Goal: Task Accomplishment & Management: Use online tool/utility

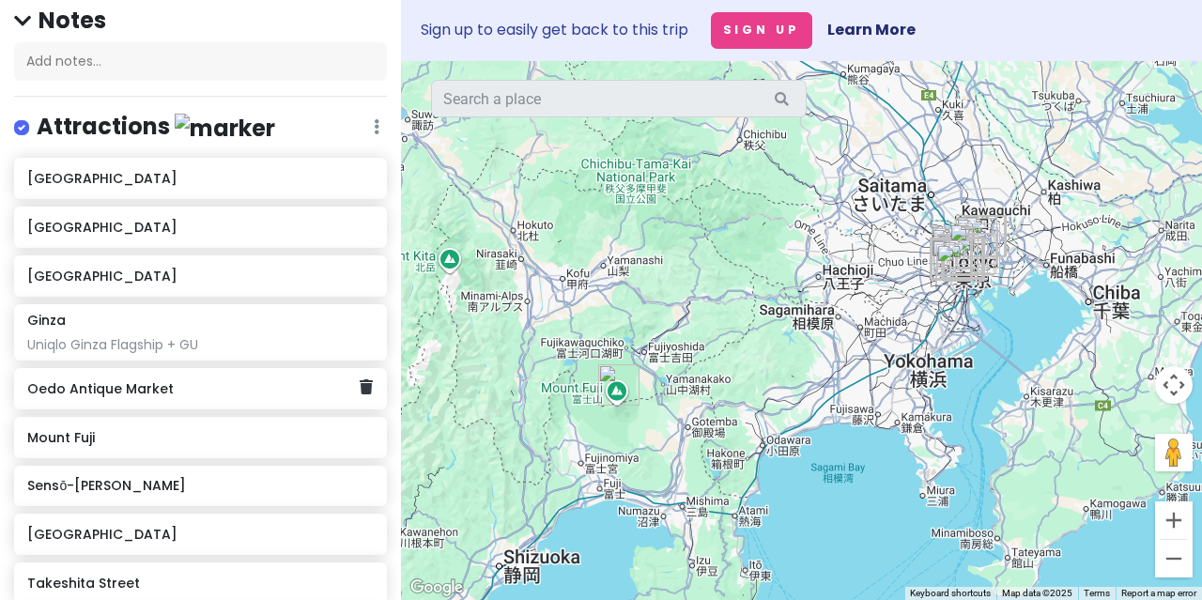
scroll to position [188, 0]
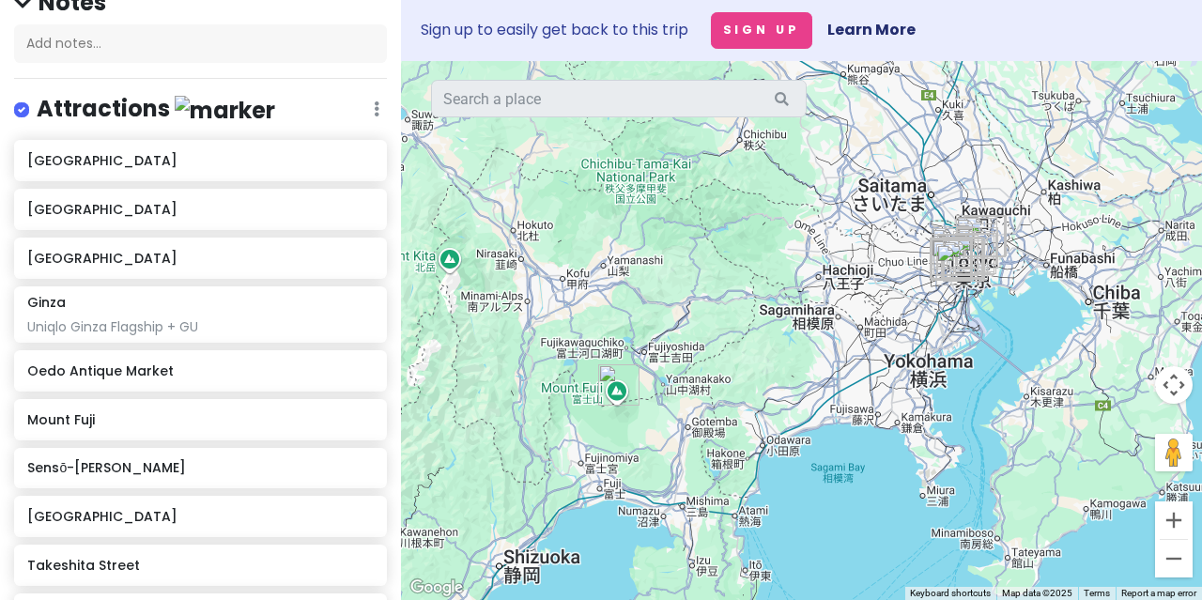
click at [340, 100] on div "Attractions Edit Reorder Delete List" at bounding box center [200, 113] width 373 height 39
click at [357, 114] on div "Attractions Edit Reorder Delete List" at bounding box center [200, 113] width 373 height 39
click at [374, 110] on icon at bounding box center [377, 108] width 6 height 15
click at [255, 71] on div "Tokyo Trip Private Change Dates Make a Copy Delete Trip Go Pro ⚡️ Give Feedback…" at bounding box center [200, 300] width 401 height 600
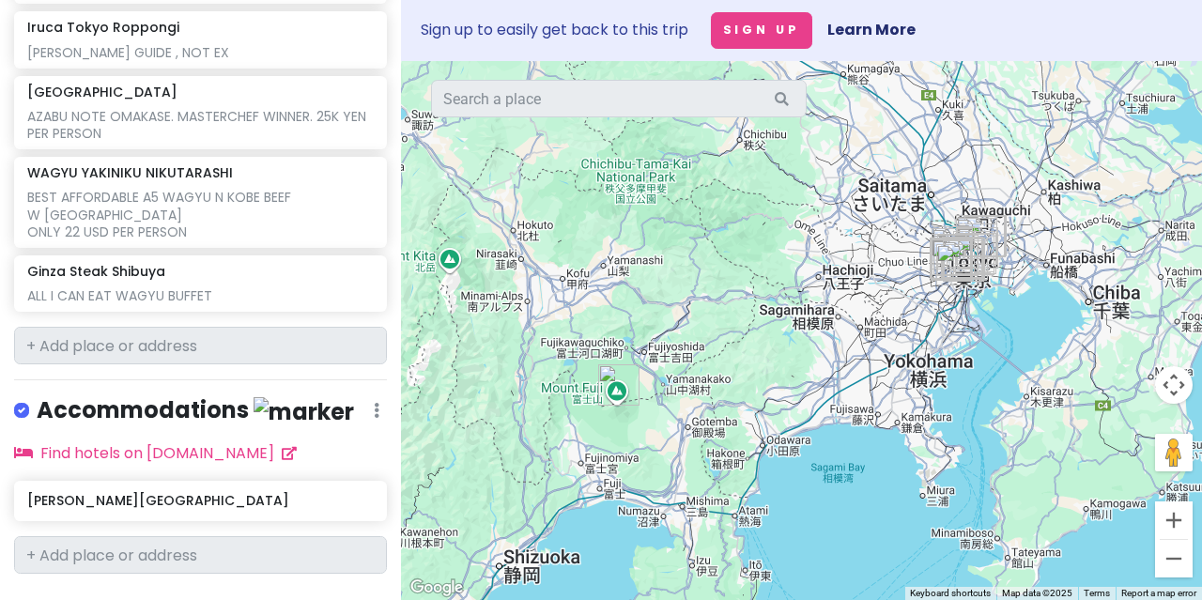
scroll to position [1879, 0]
click at [120, 596] on link "+ Add a section" at bounding box center [85, 607] width 114 height 22
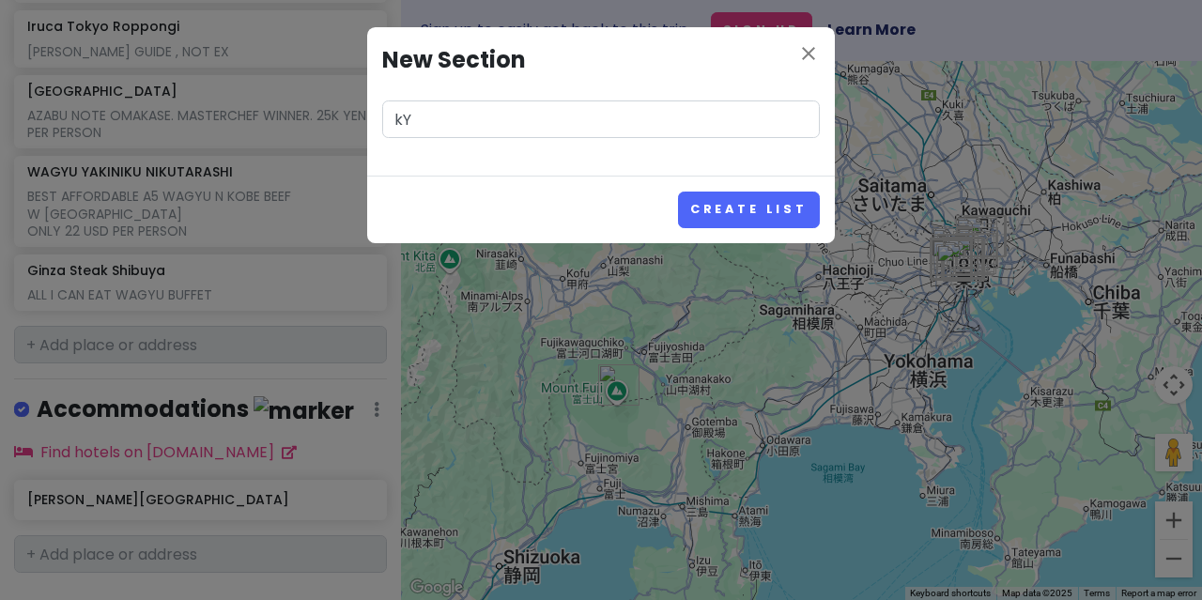
type input "k"
type input "[GEOGRAPHIC_DATA]"
click at [695, 218] on button "Create List" at bounding box center [749, 210] width 142 height 37
click at [746, 223] on button "Create List" at bounding box center [749, 210] width 142 height 37
click at [751, 206] on button "Create List" at bounding box center [749, 210] width 142 height 37
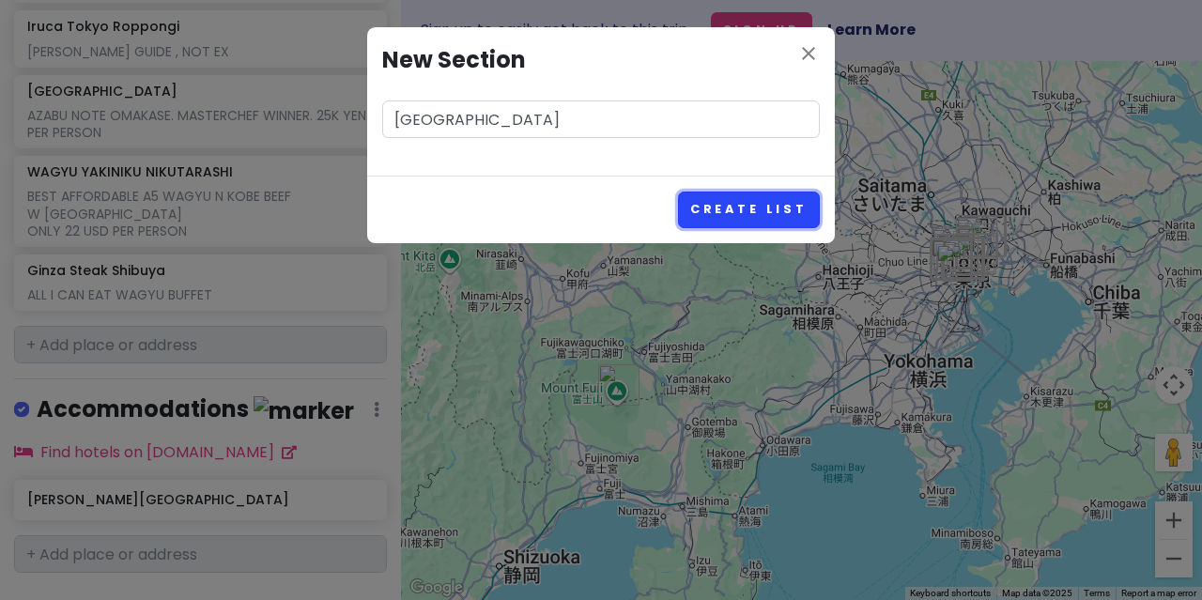
click at [793, 201] on button "Create List" at bounding box center [749, 210] width 142 height 37
click at [721, 195] on button "Create List" at bounding box center [749, 210] width 142 height 37
click at [809, 54] on icon "close" at bounding box center [808, 53] width 23 height 23
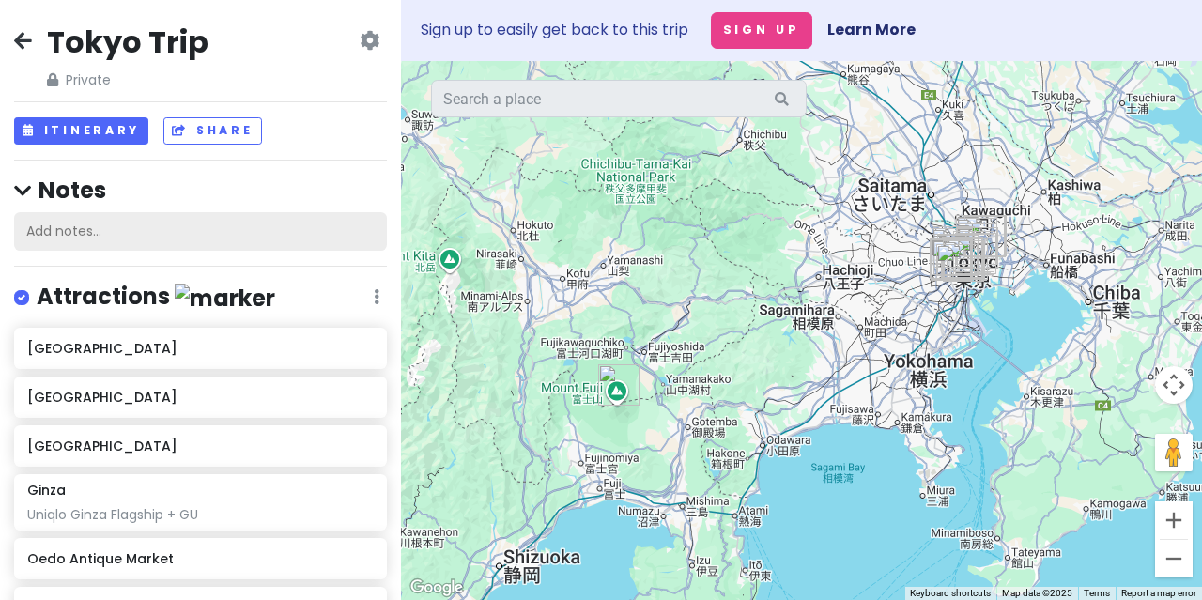
click at [75, 232] on div "Add notes..." at bounding box center [200, 231] width 373 height 39
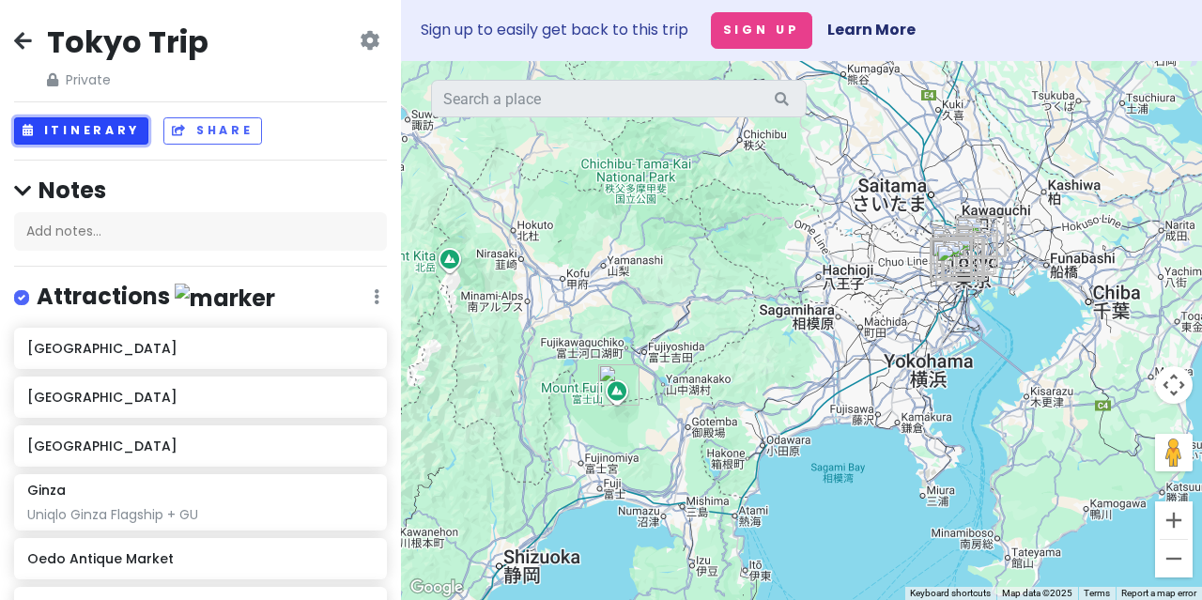
click at [118, 132] on button "Itinerary" at bounding box center [81, 130] width 134 height 27
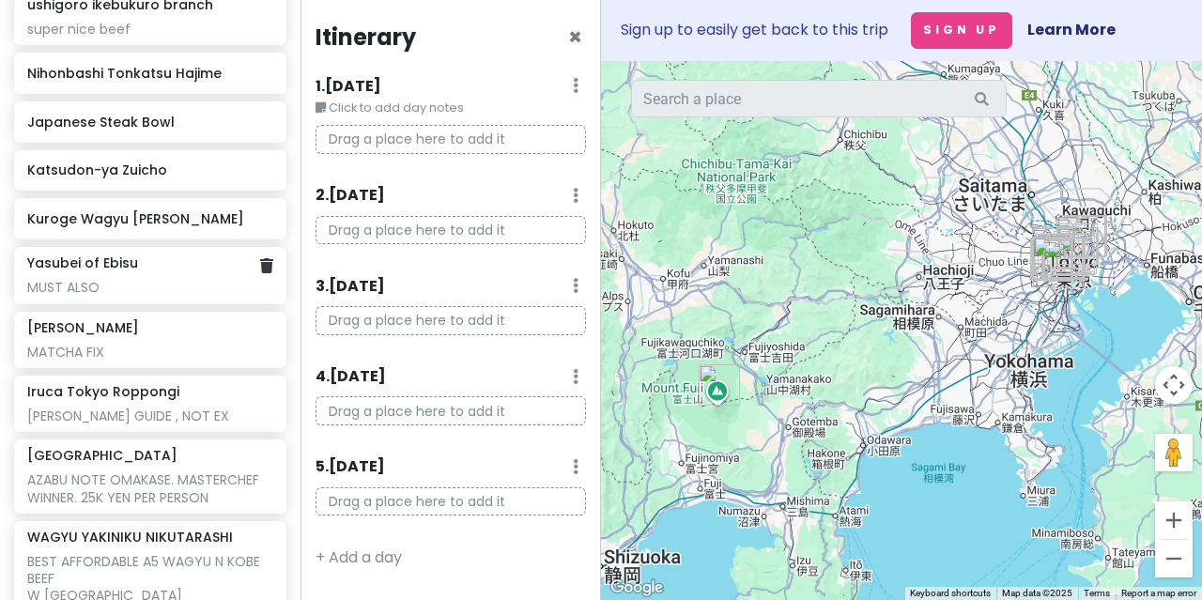
scroll to position [1596, 0]
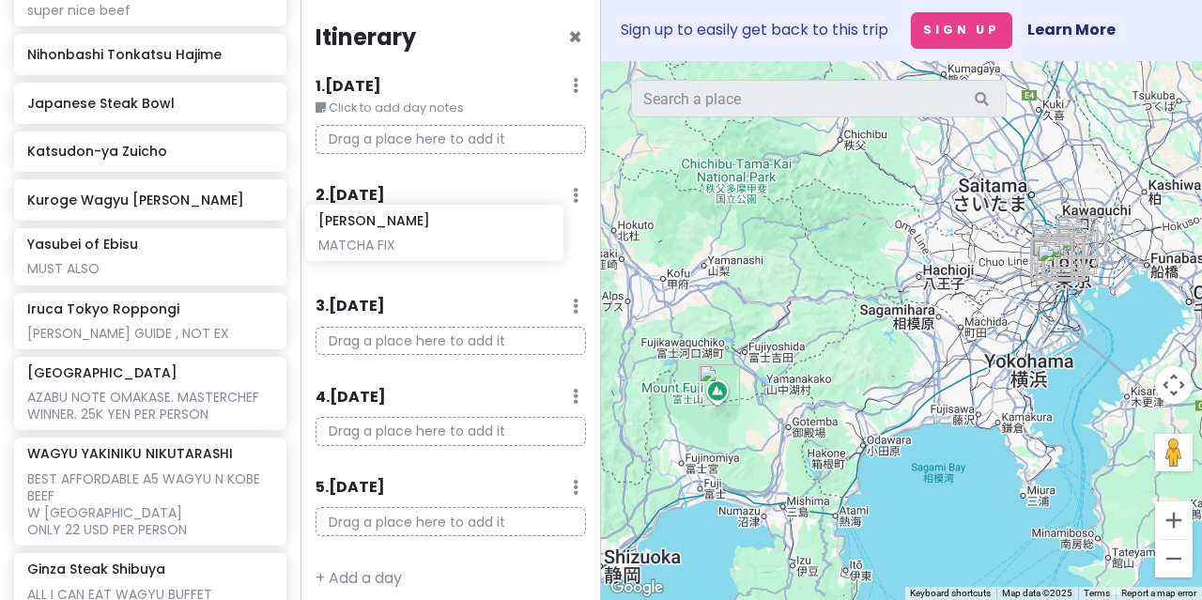
drag, startPoint x: 146, startPoint y: 251, endPoint x: 438, endPoint y: 231, distance: 291.8
click at [438, 231] on div "Tokyo Trip Private Change Dates Make a Copy Delete Trip Go Pro ⚡️ Give Feedback…" at bounding box center [601, 300] width 1202 height 600
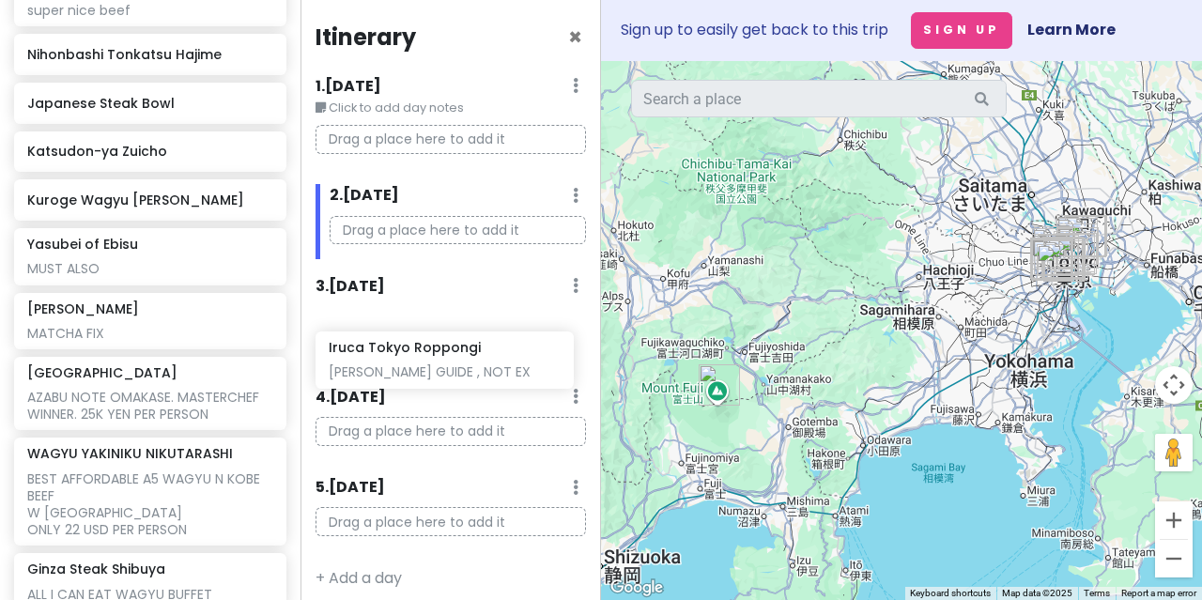
drag, startPoint x: 153, startPoint y: 328, endPoint x: 455, endPoint y: 371, distance: 304.5
click at [455, 371] on div "Tokyo Trip Private Change Dates Make a Copy Delete Trip Go Pro ⚡️ Give Feedback…" at bounding box center [601, 300] width 1202 height 600
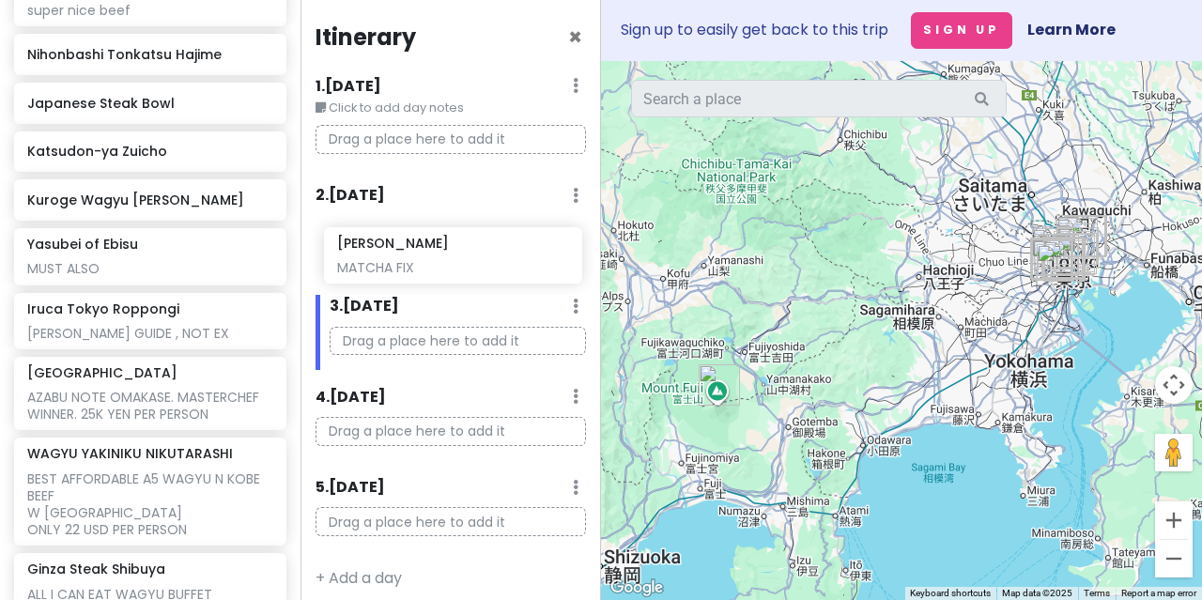
drag, startPoint x: 111, startPoint y: 253, endPoint x: 423, endPoint y: 253, distance: 311.8
click at [423, 253] on div "Tokyo Trip Private Change Dates Make a Copy Delete Trip Go Pro ⚡️ Give Feedback…" at bounding box center [601, 300] width 1202 height 600
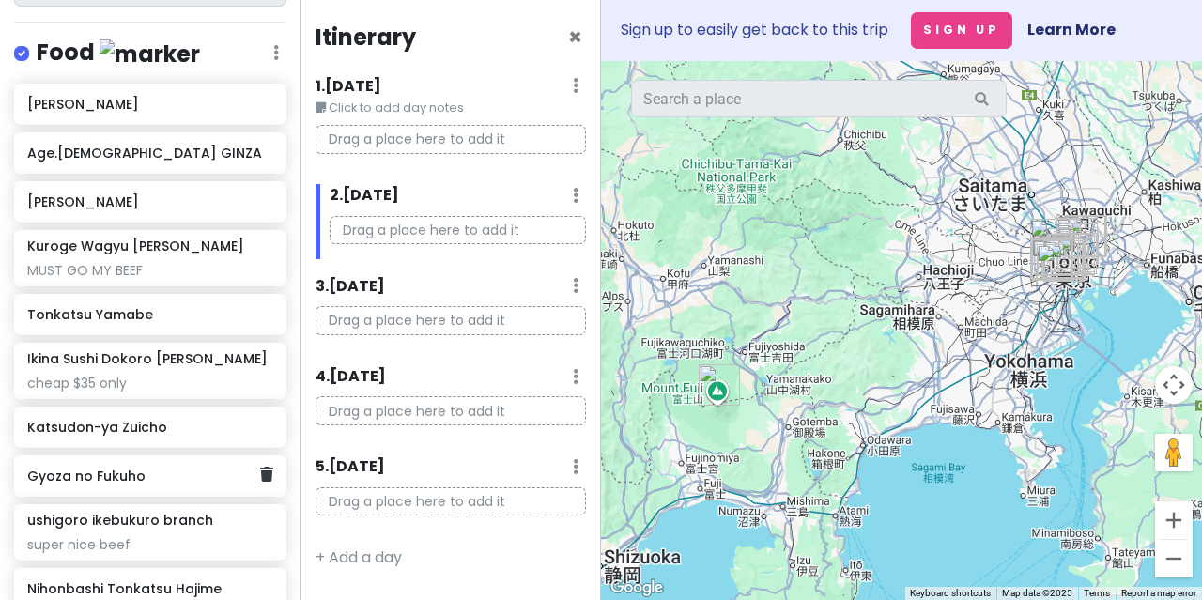
scroll to position [1033, 0]
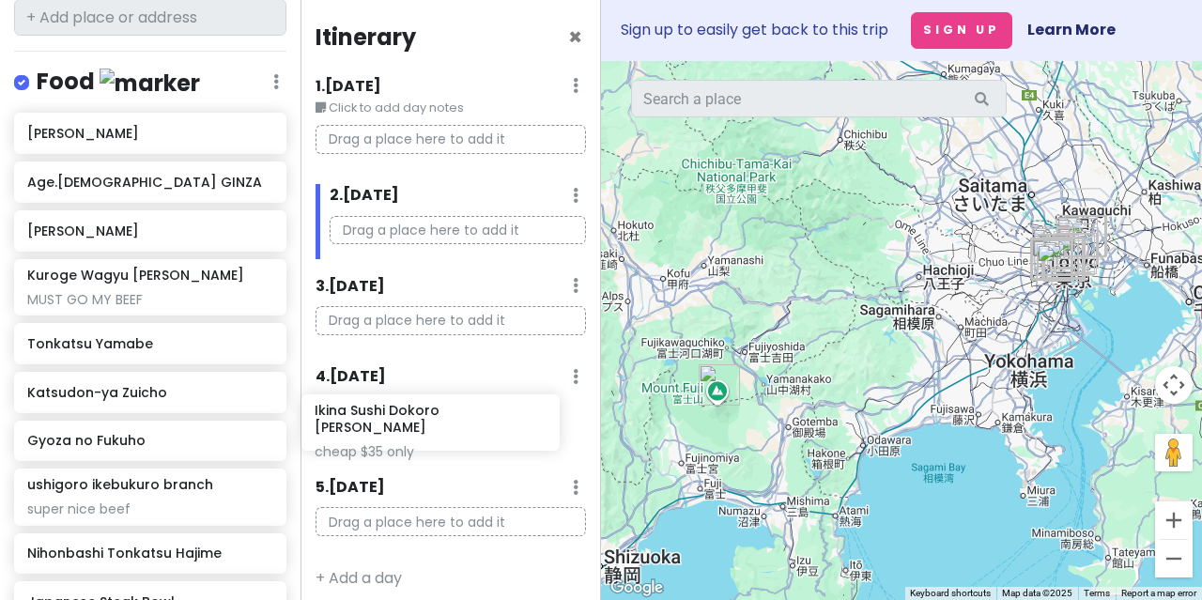
drag, startPoint x: 160, startPoint y: 338, endPoint x: 455, endPoint y: 435, distance: 310.3
click at [455, 435] on div "Tokyo Trip Private Change Dates Make a Copy Delete Trip Go Pro ⚡️ Give Feedback…" at bounding box center [601, 300] width 1202 height 600
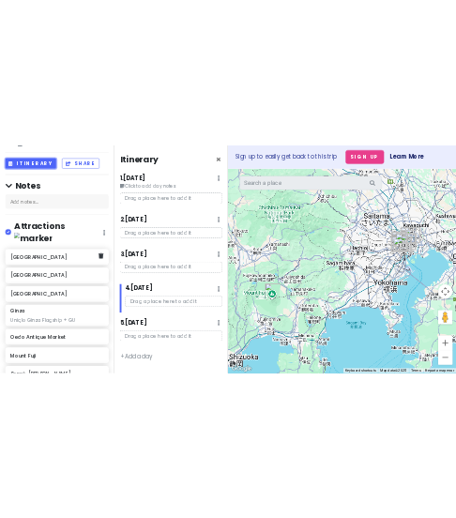
scroll to position [0, 0]
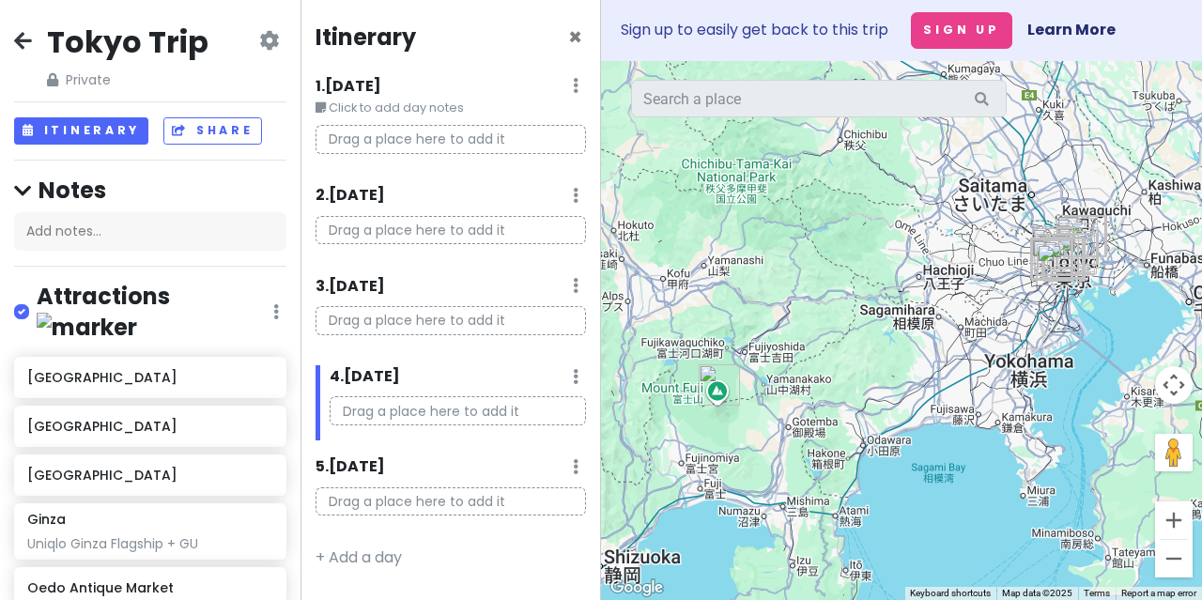
click at [73, 77] on span "Private" at bounding box center [128, 79] width 162 height 21
click at [103, 87] on span "Private" at bounding box center [128, 79] width 162 height 21
click at [188, 123] on button "Share" at bounding box center [212, 130] width 98 height 27
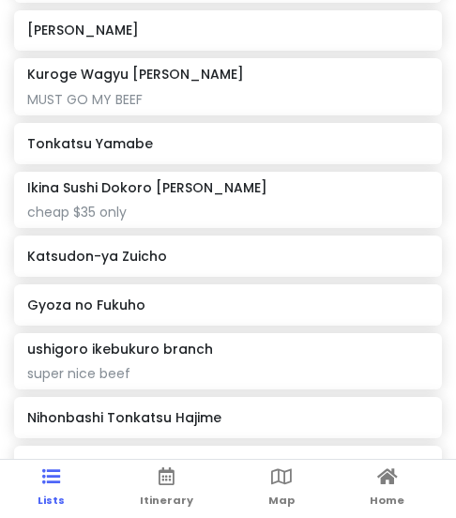
scroll to position [1315, 0]
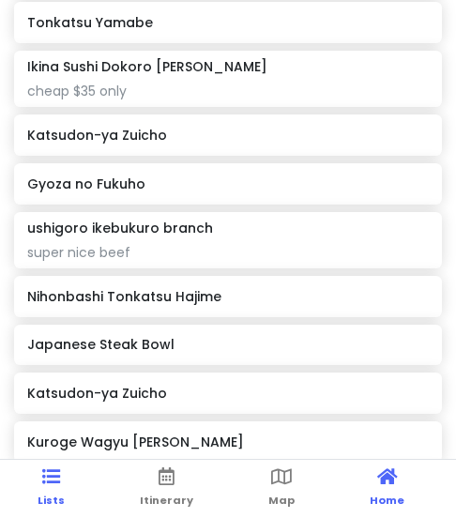
click at [380, 493] on span "Home" at bounding box center [387, 500] width 35 height 15
